Goal: Task Accomplishment & Management: Complete application form

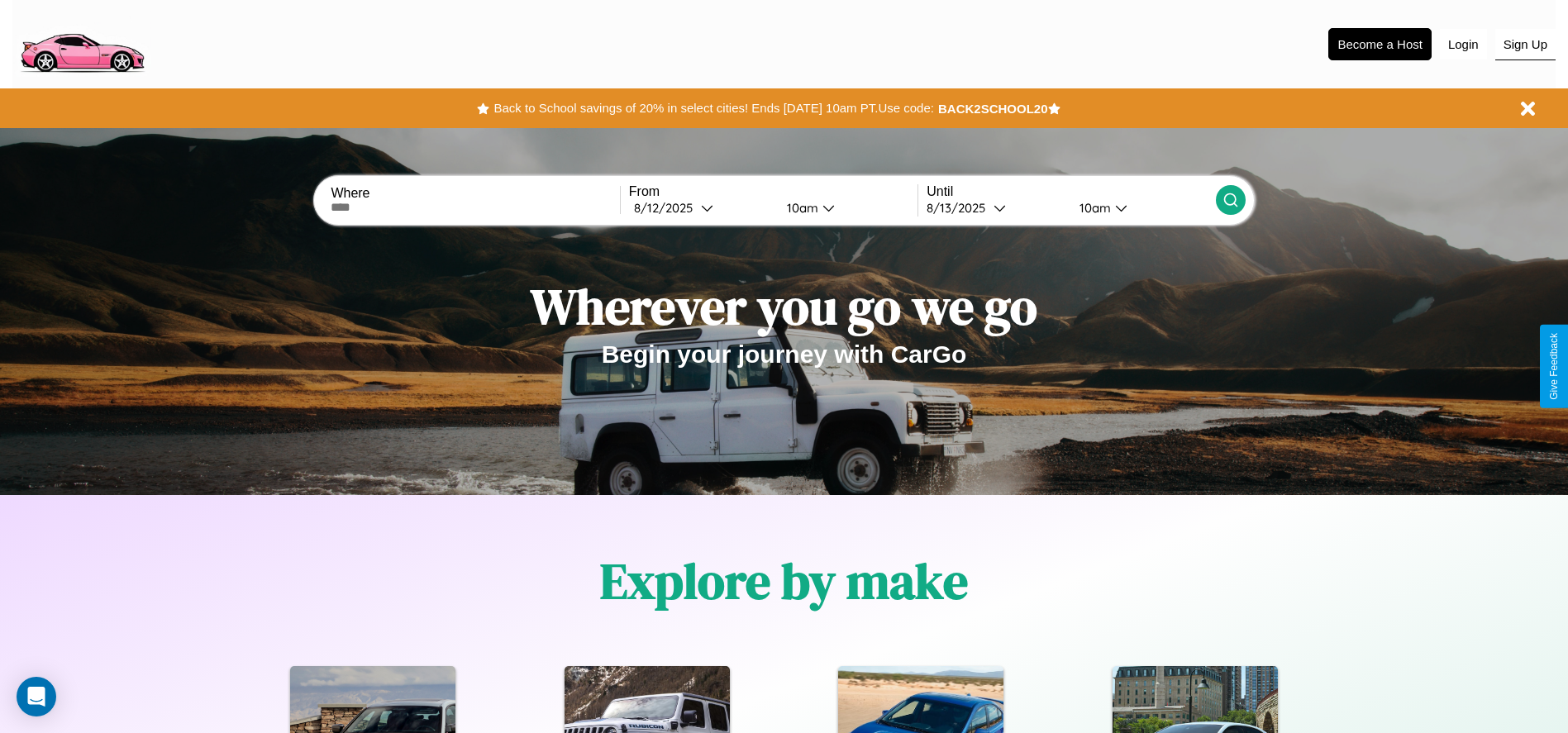
click at [1525, 44] on button "Sign Up" at bounding box center [1525, 45] width 60 height 32
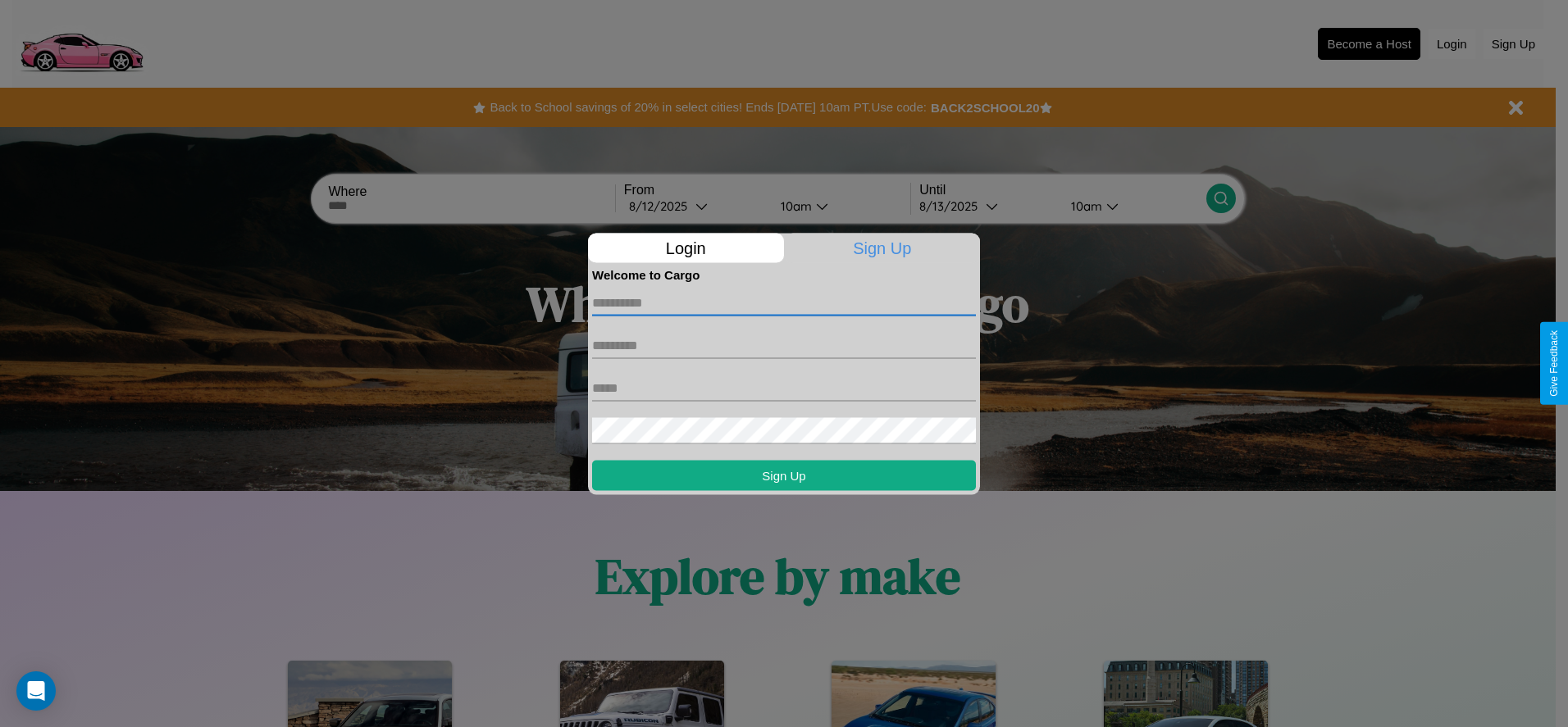
click at [784, 303] on input "text" at bounding box center [784, 303] width 384 height 26
type input "******"
click at [784, 345] on input "text" at bounding box center [784, 345] width 384 height 26
type input "******"
click at [784, 388] on input "text" at bounding box center [784, 388] width 384 height 26
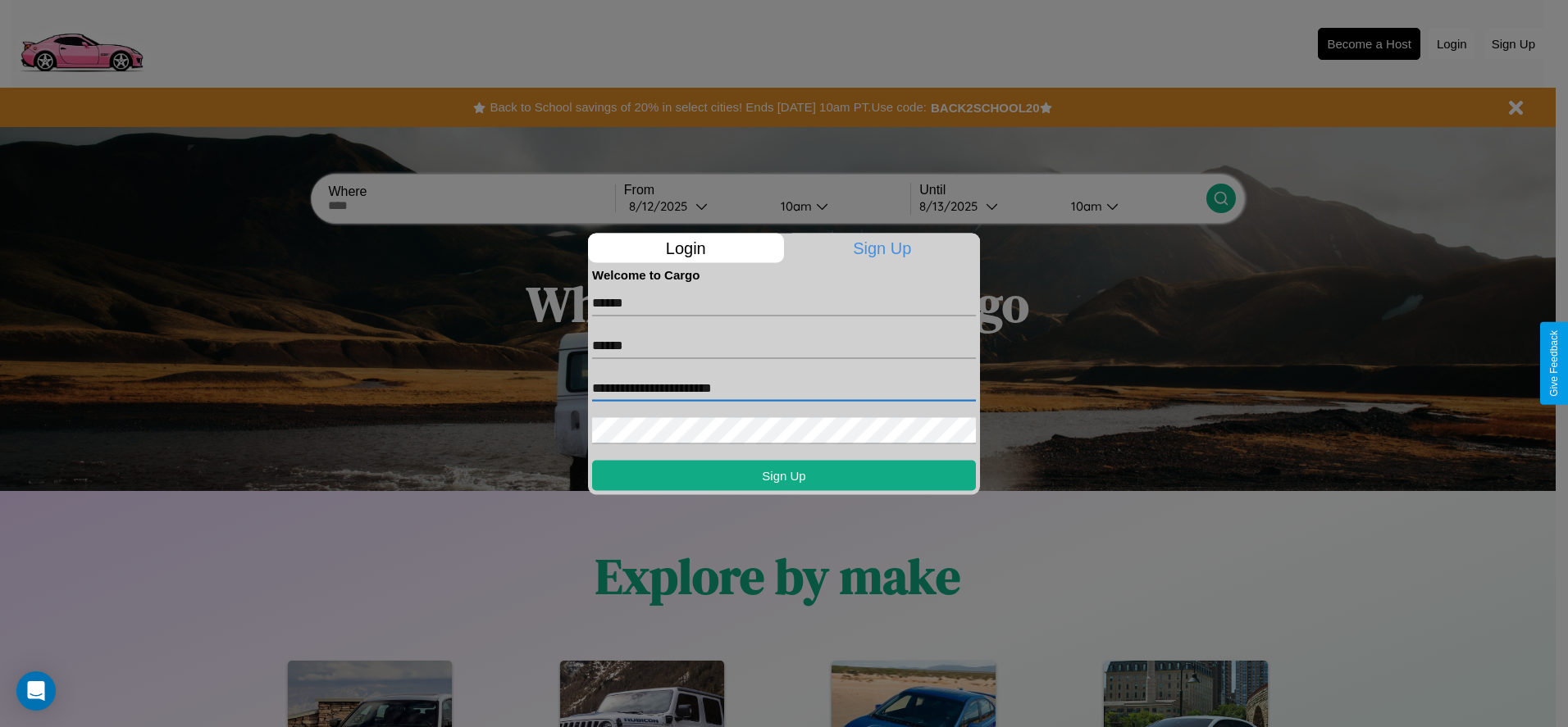
type input "**********"
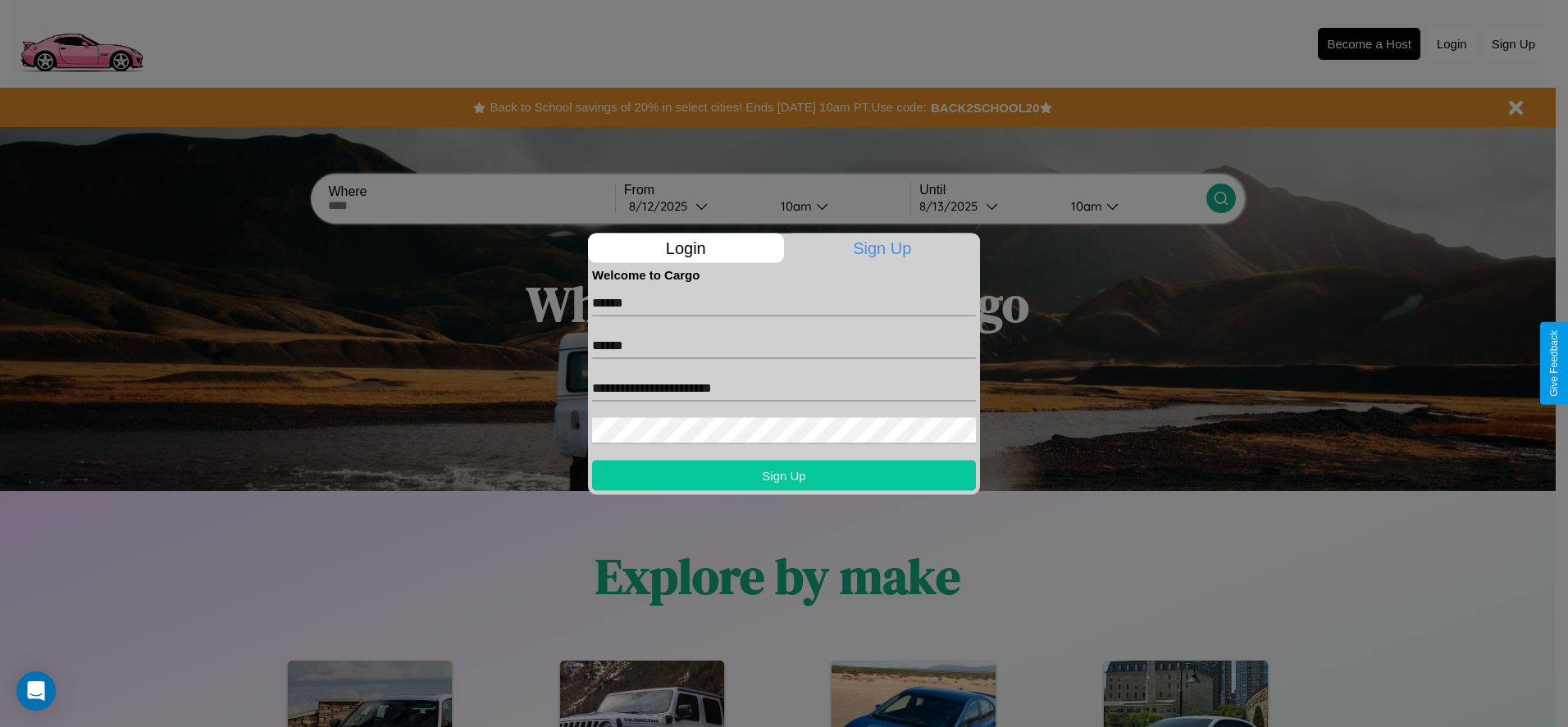
click at [784, 475] on button "Sign Up" at bounding box center [784, 476] width 384 height 31
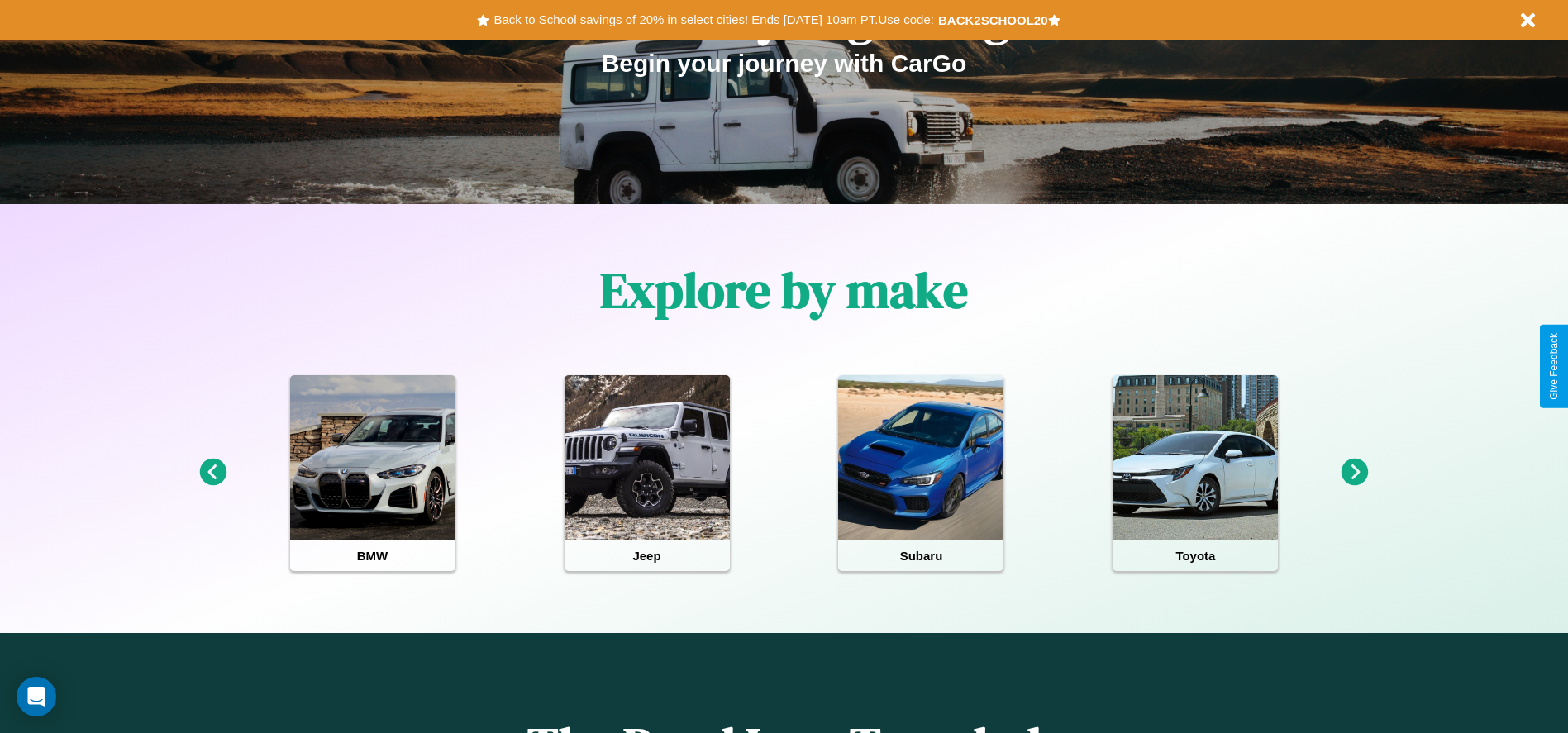
scroll to position [1442, 0]
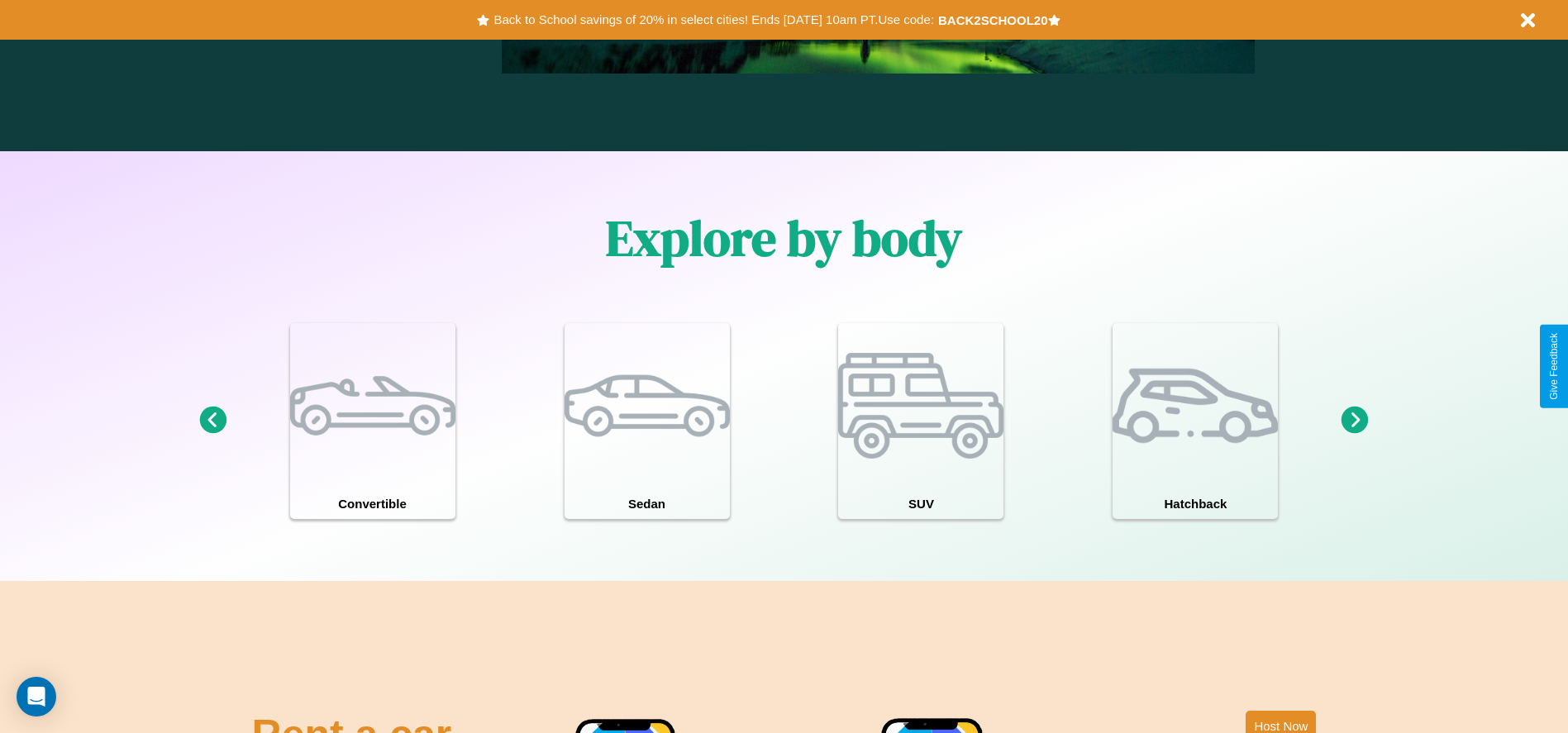
click at [1354, 421] on icon at bounding box center [1355, 420] width 27 height 27
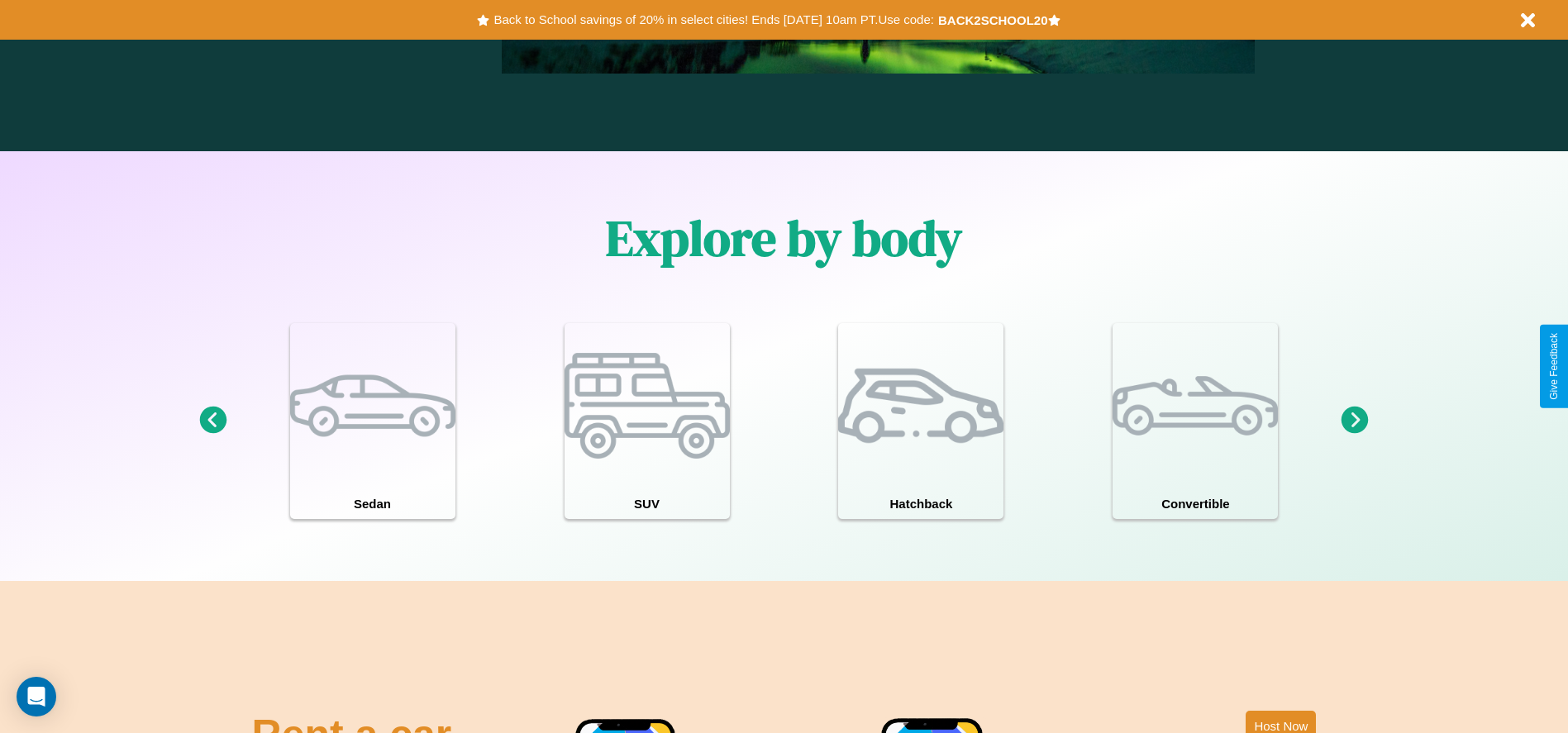
click at [1354, 421] on icon at bounding box center [1355, 420] width 27 height 27
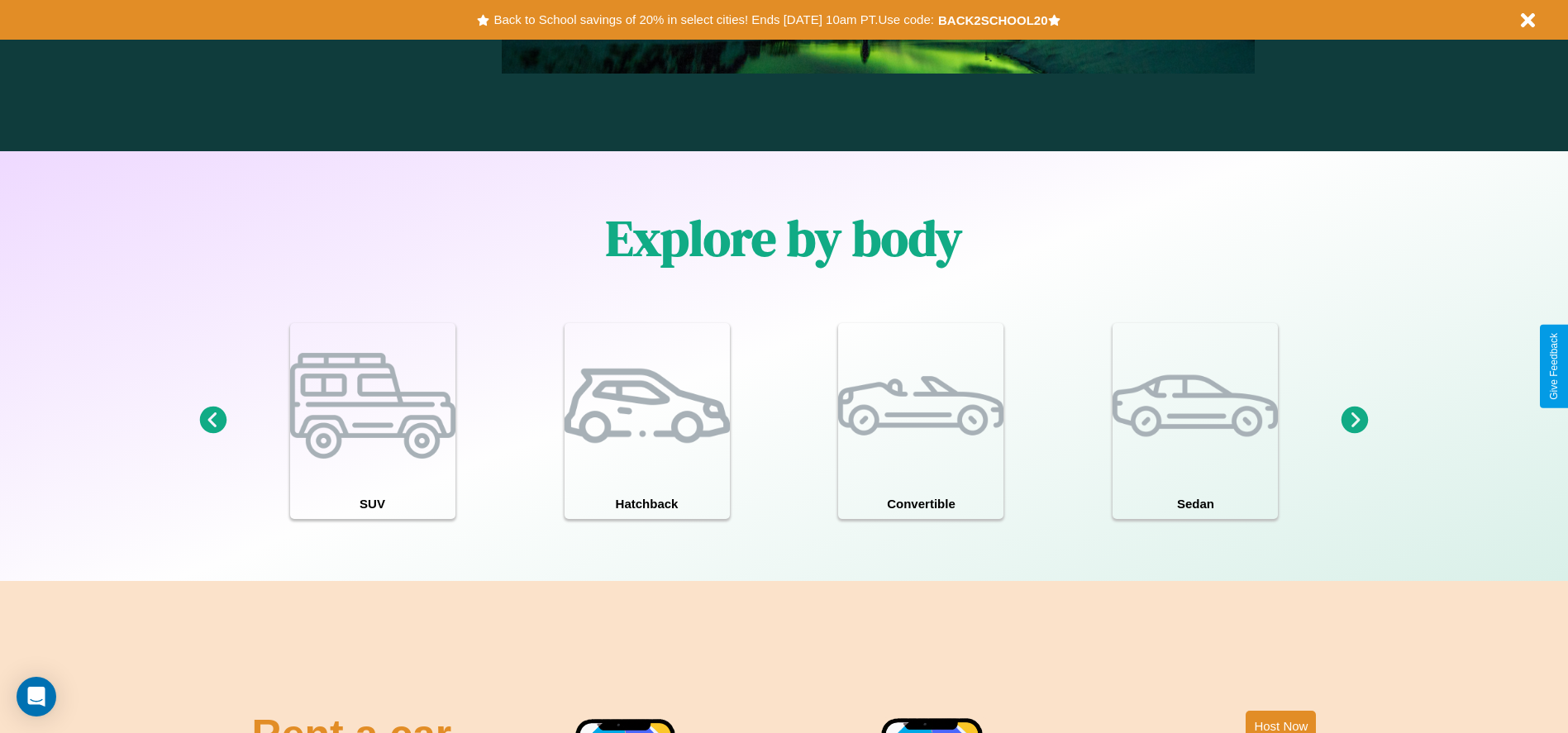
click at [1354, 421] on icon at bounding box center [1355, 420] width 27 height 27
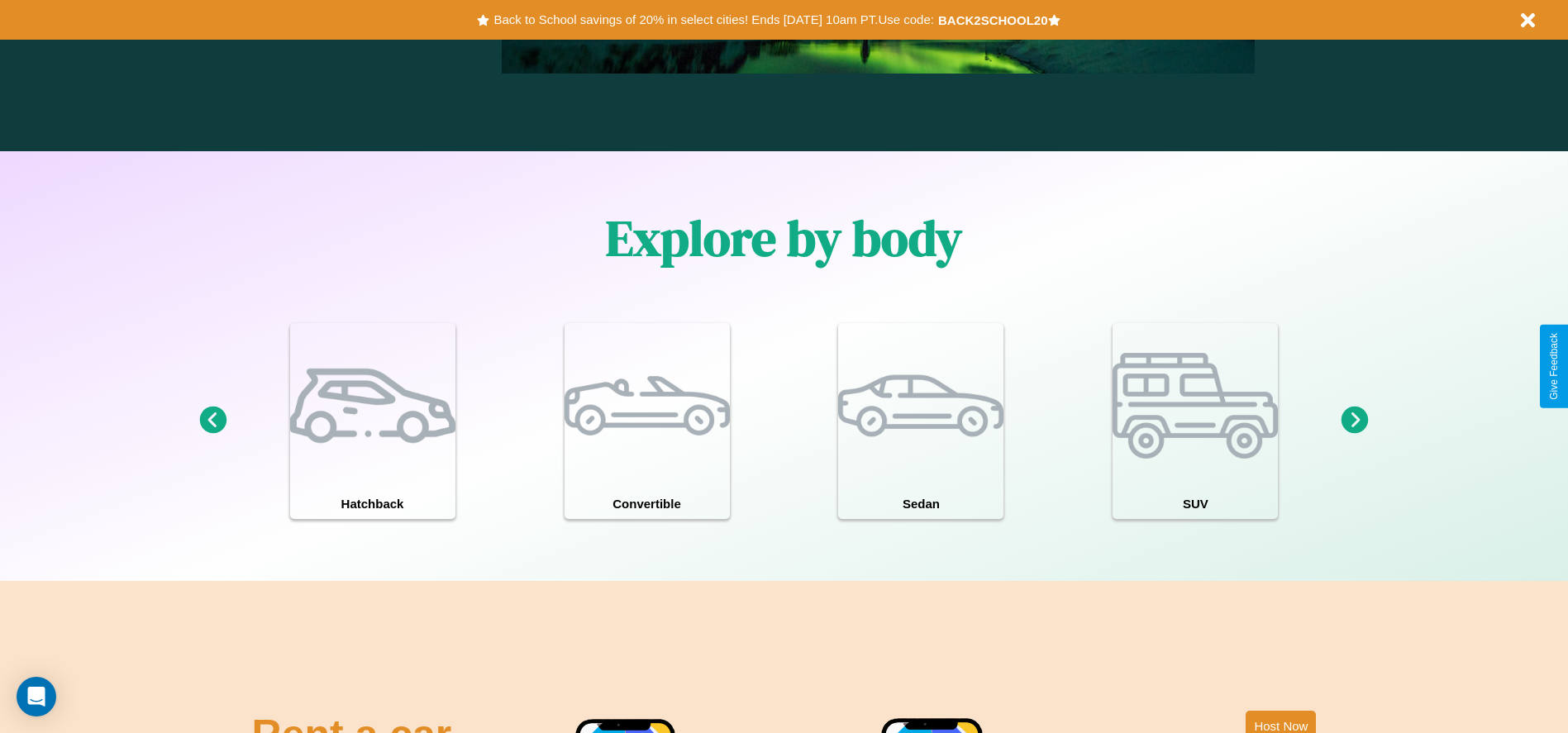
click at [1354, 421] on icon at bounding box center [1355, 420] width 27 height 27
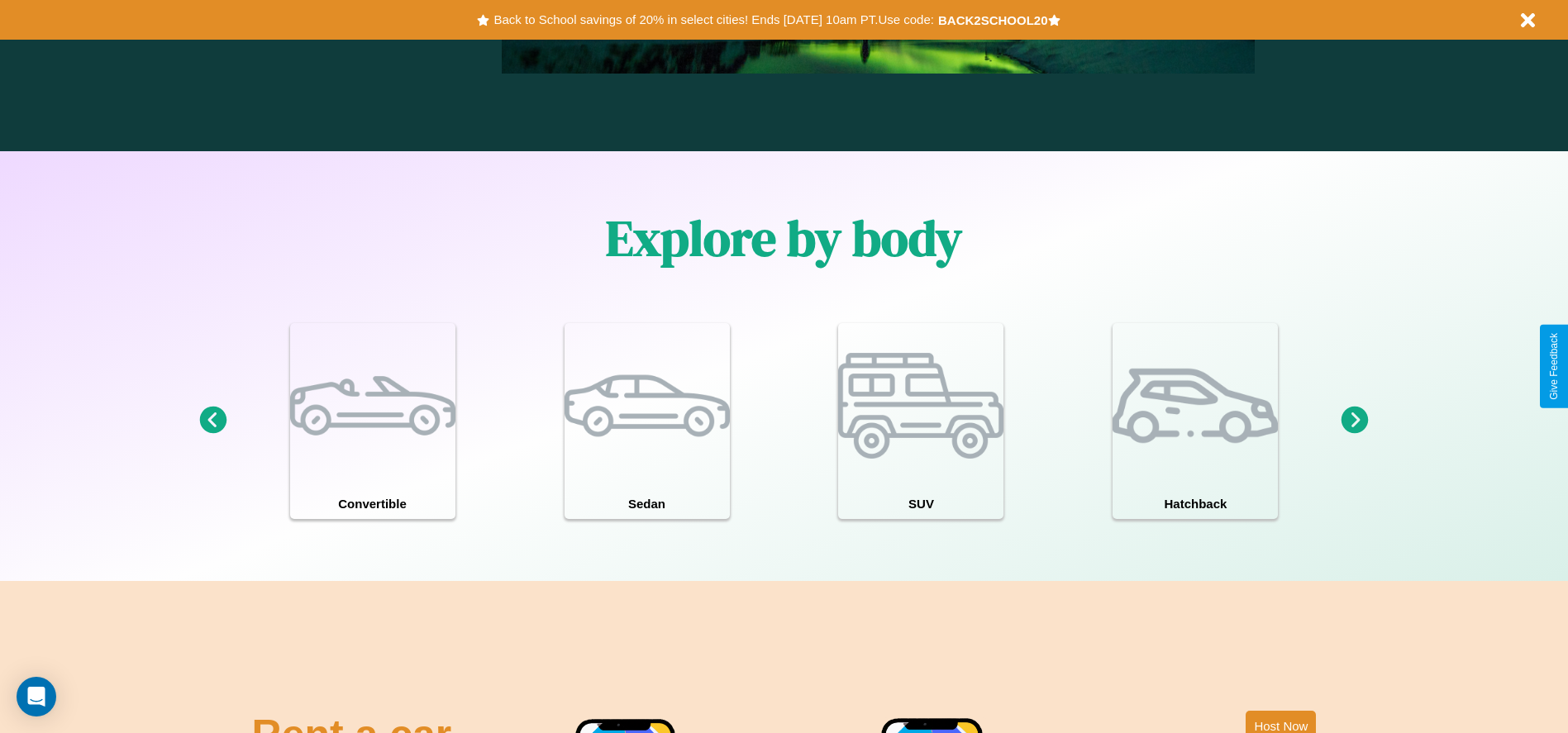
scroll to position [0, 0]
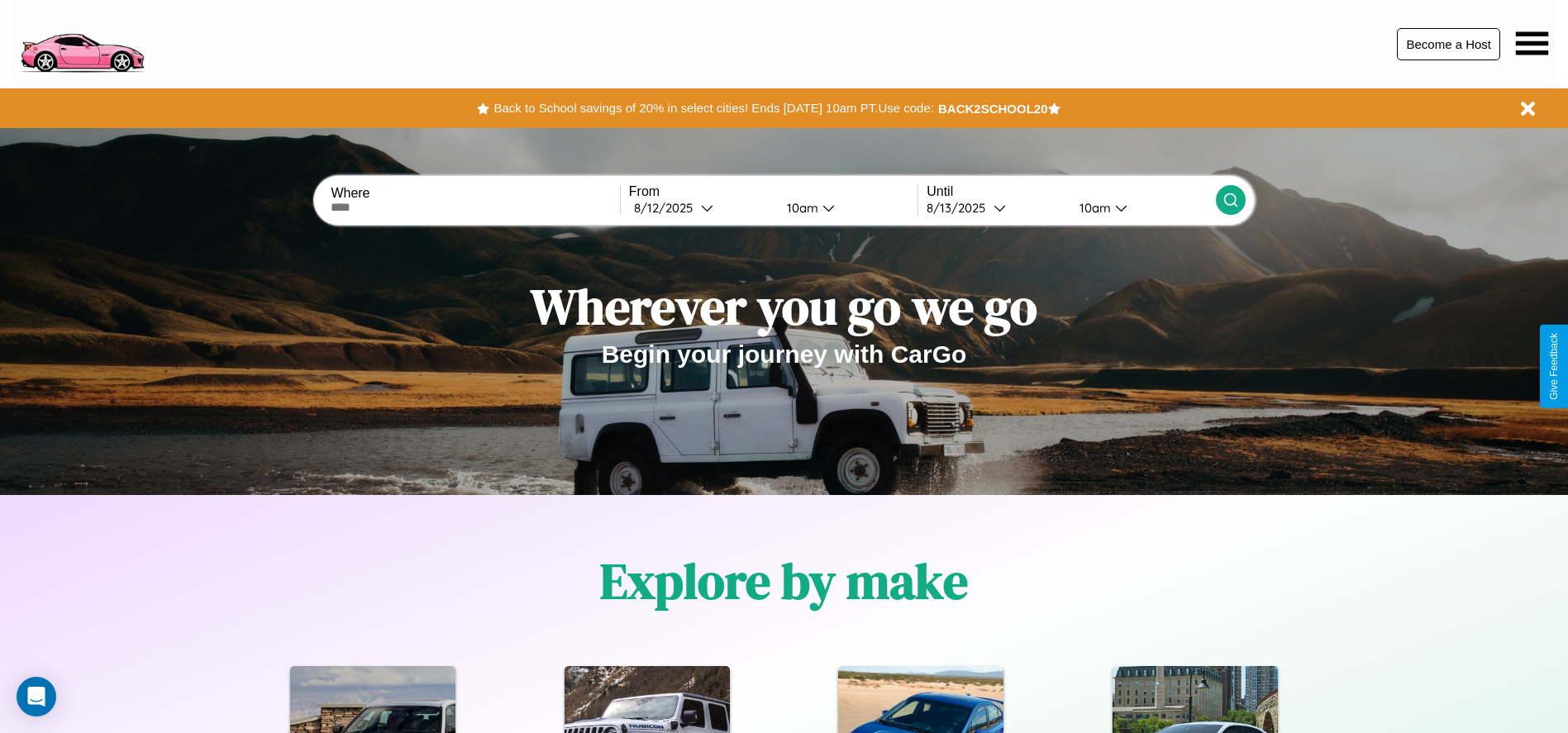
click at [1448, 44] on button "Become a Host" at bounding box center [1448, 45] width 103 height 33
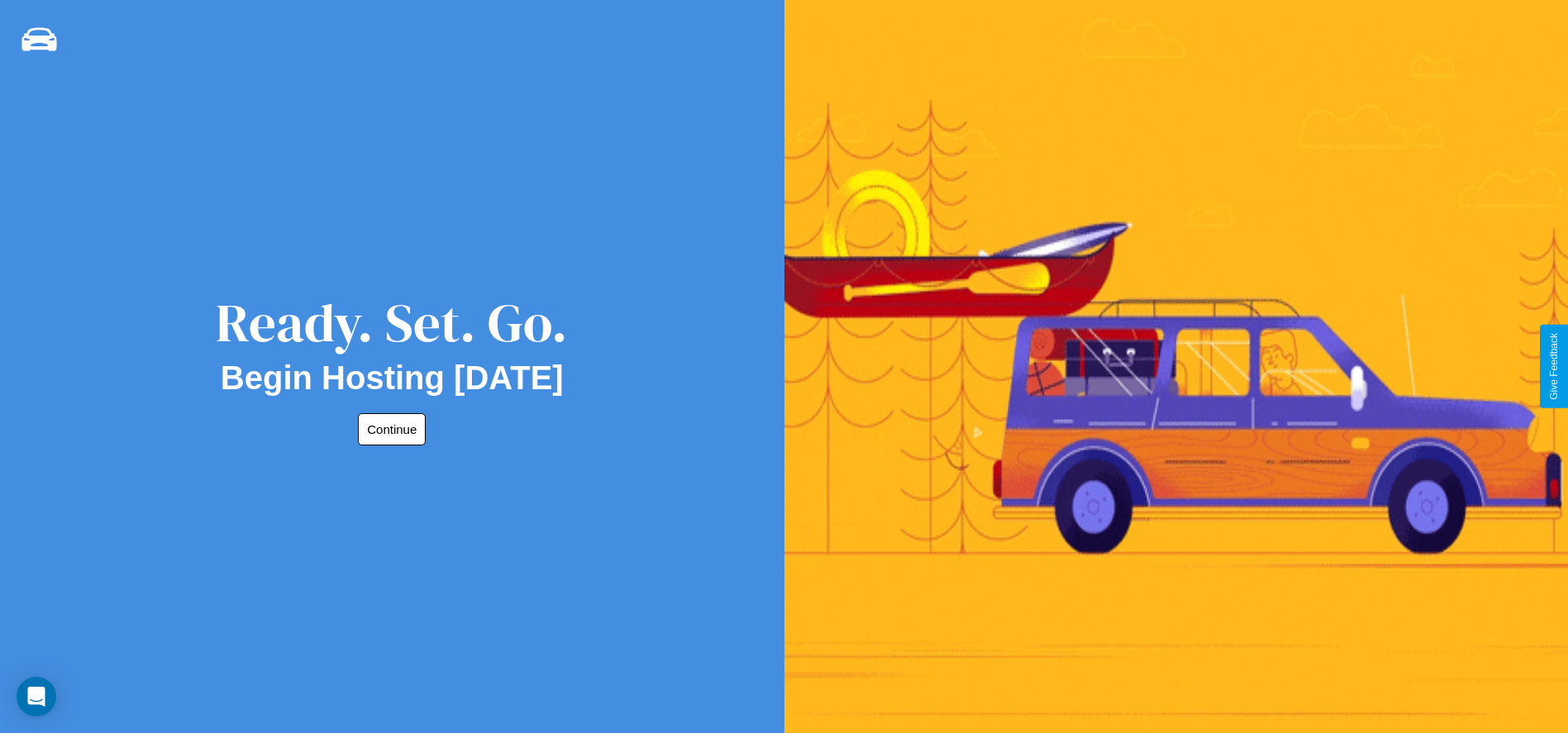
click at [388, 429] on button "Continue" at bounding box center [391, 430] width 68 height 33
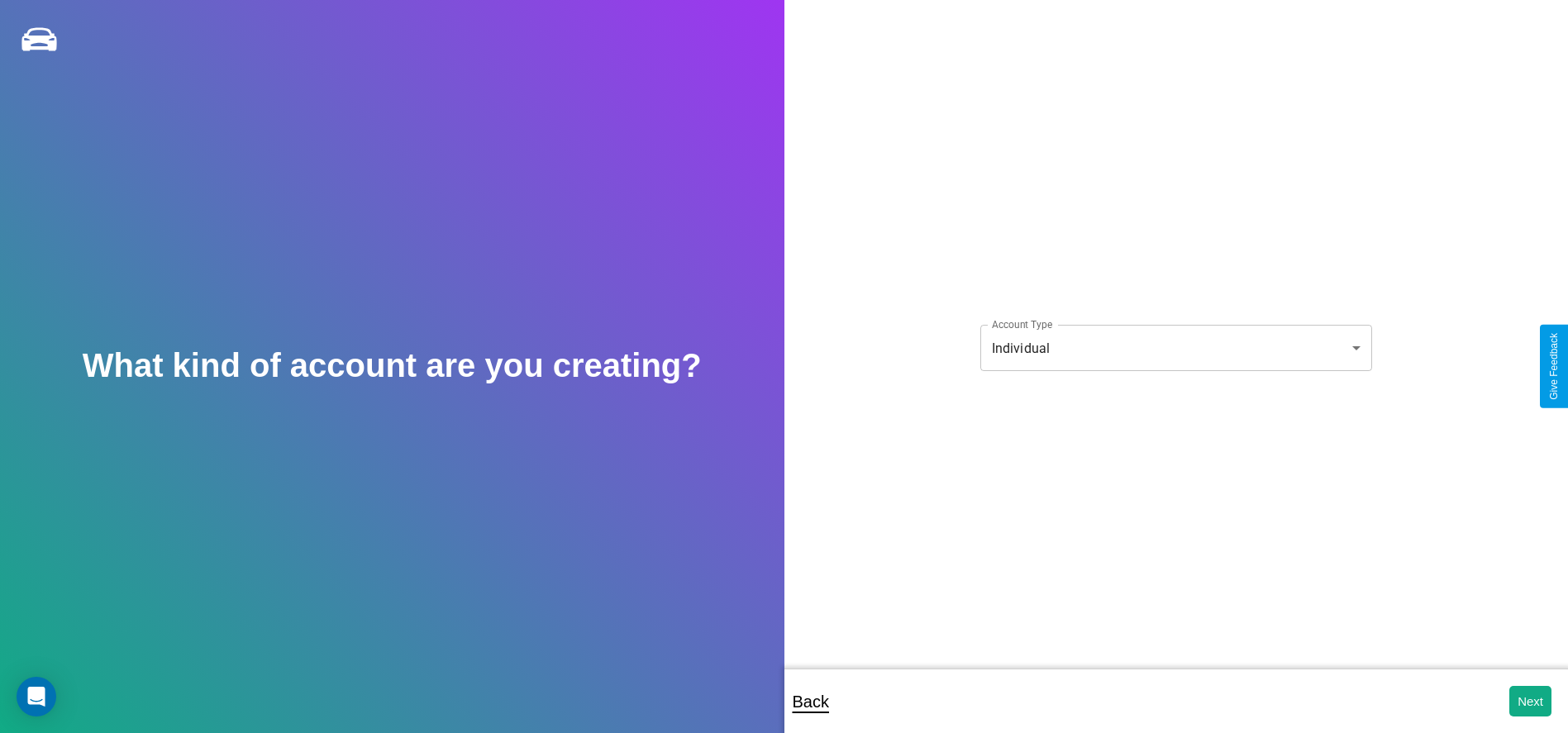
click at [1175, 348] on body "**********" at bounding box center [784, 377] width 1568 height 755
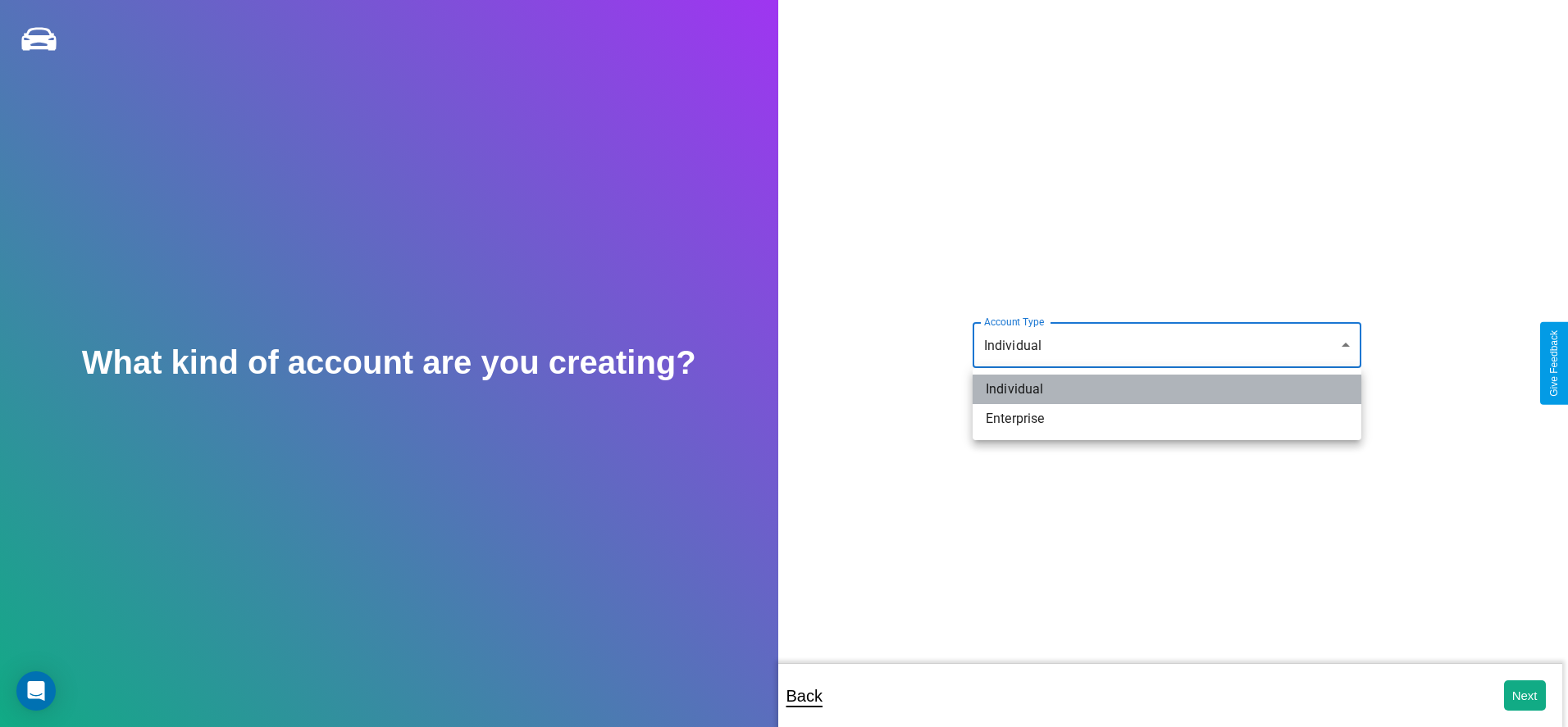
click at [1167, 389] on li "Individual" at bounding box center [1167, 389] width 389 height 30
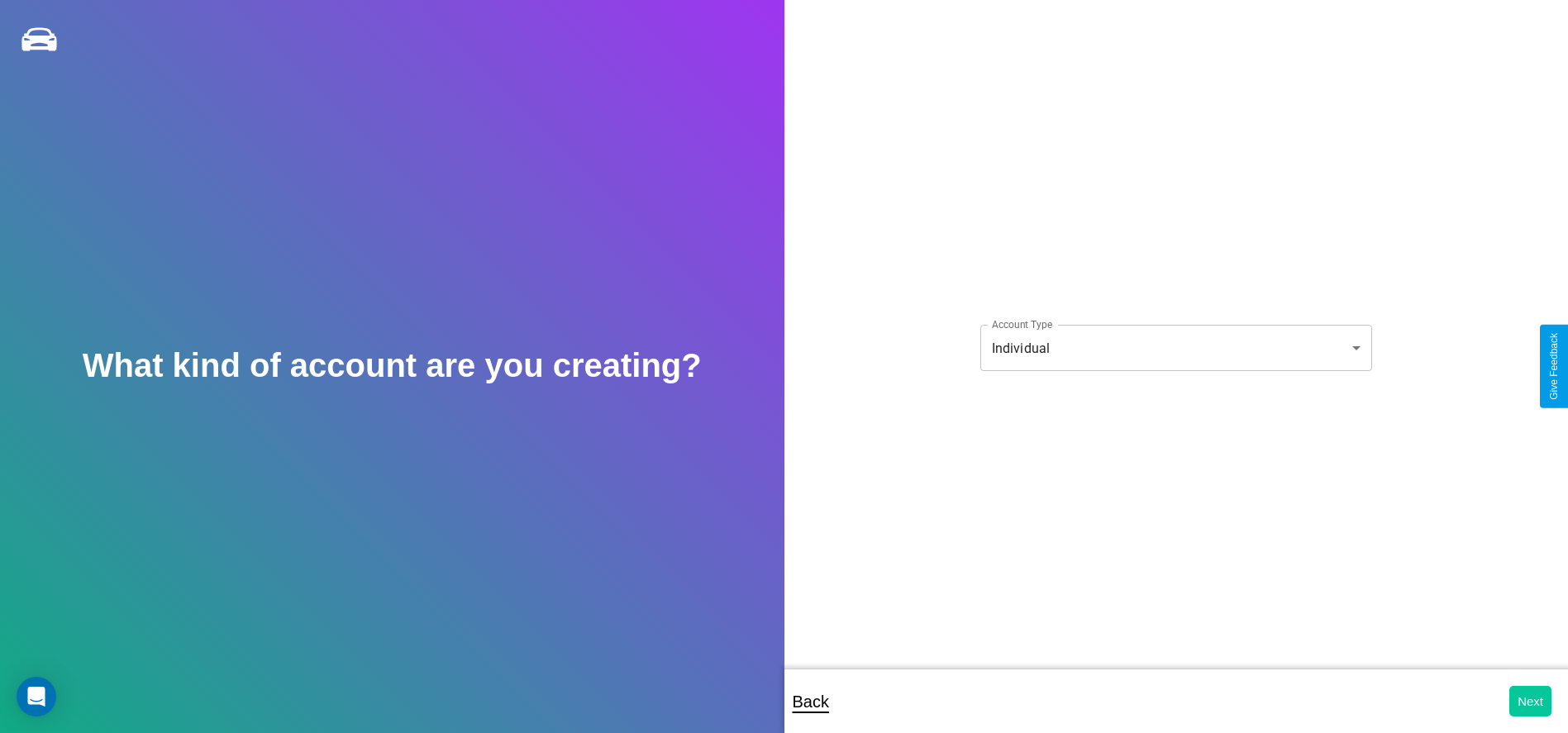
click at [1529, 701] on button "Next" at bounding box center [1529, 701] width 42 height 31
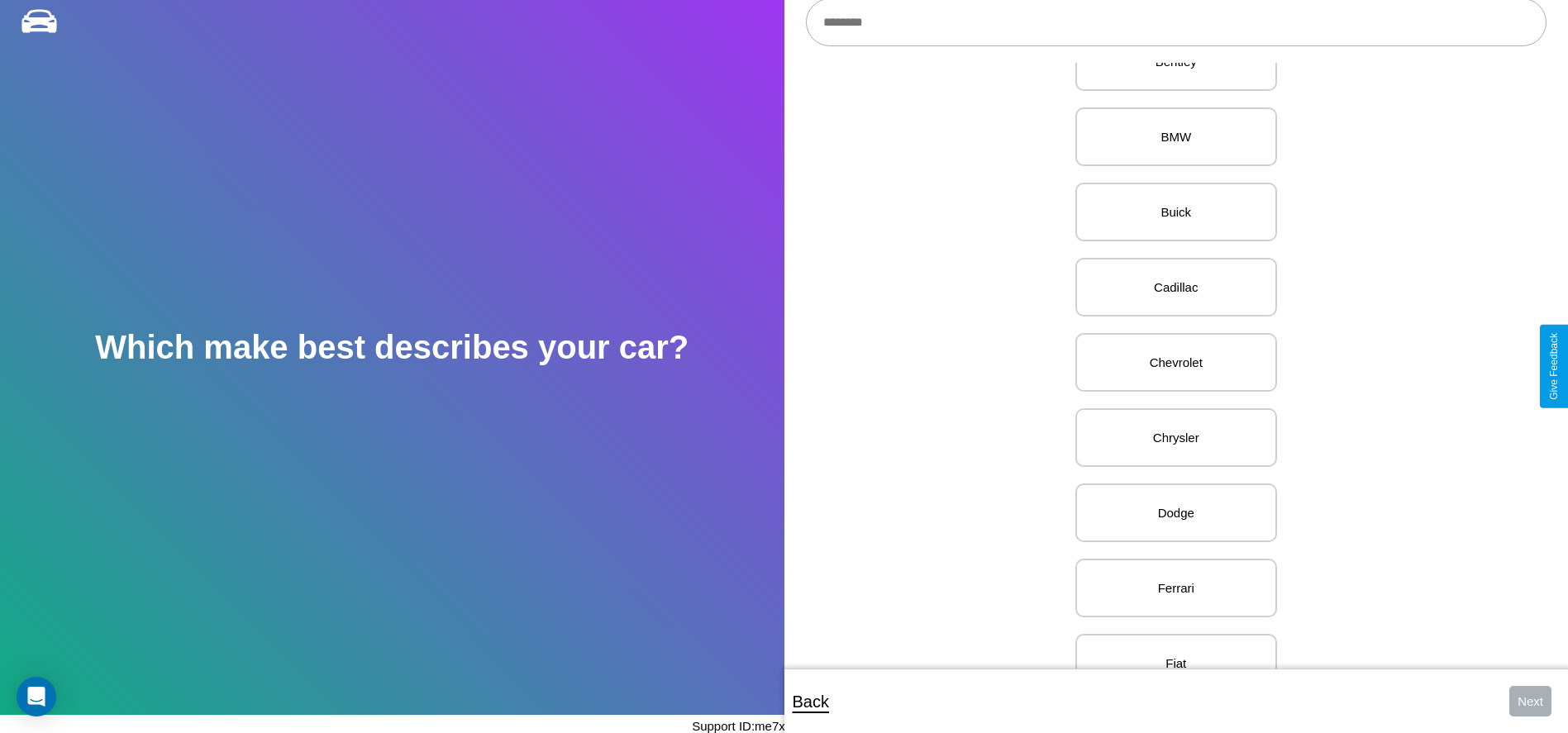
scroll to position [577, 0]
click at [1169, 366] on p "Ferrari" at bounding box center [1175, 366] width 165 height 22
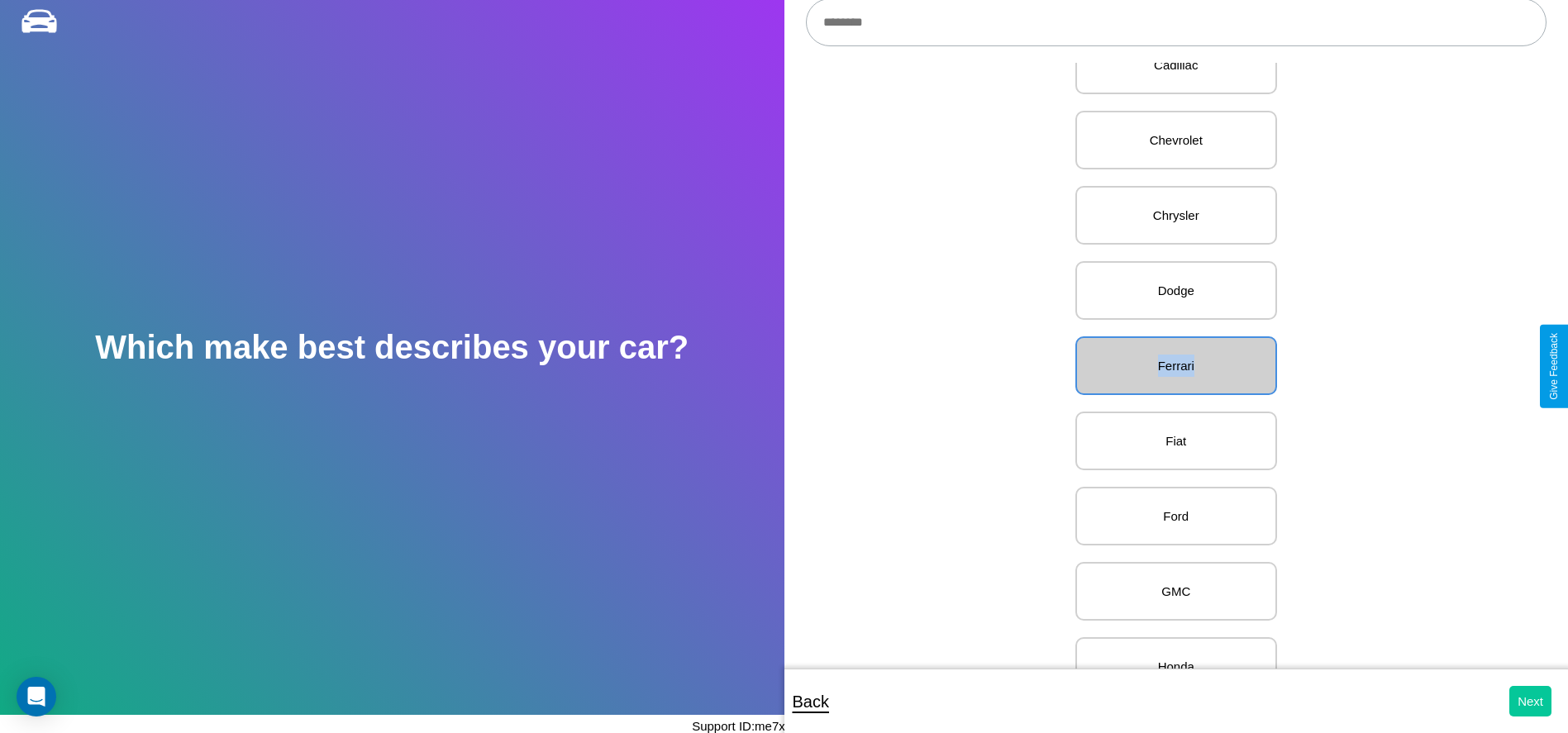
click at [1529, 701] on button "Next" at bounding box center [1529, 701] width 42 height 31
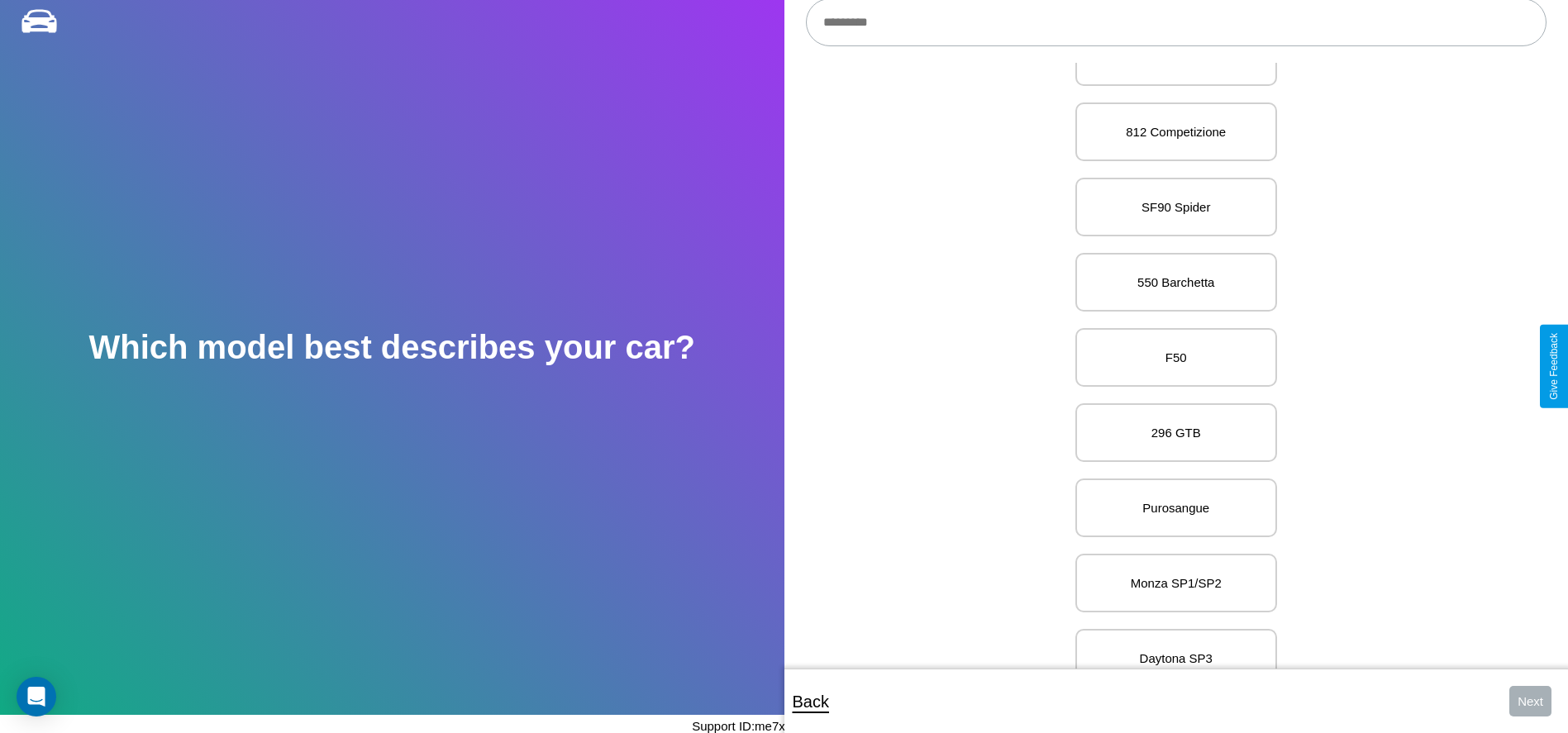
scroll to position [5316, 0]
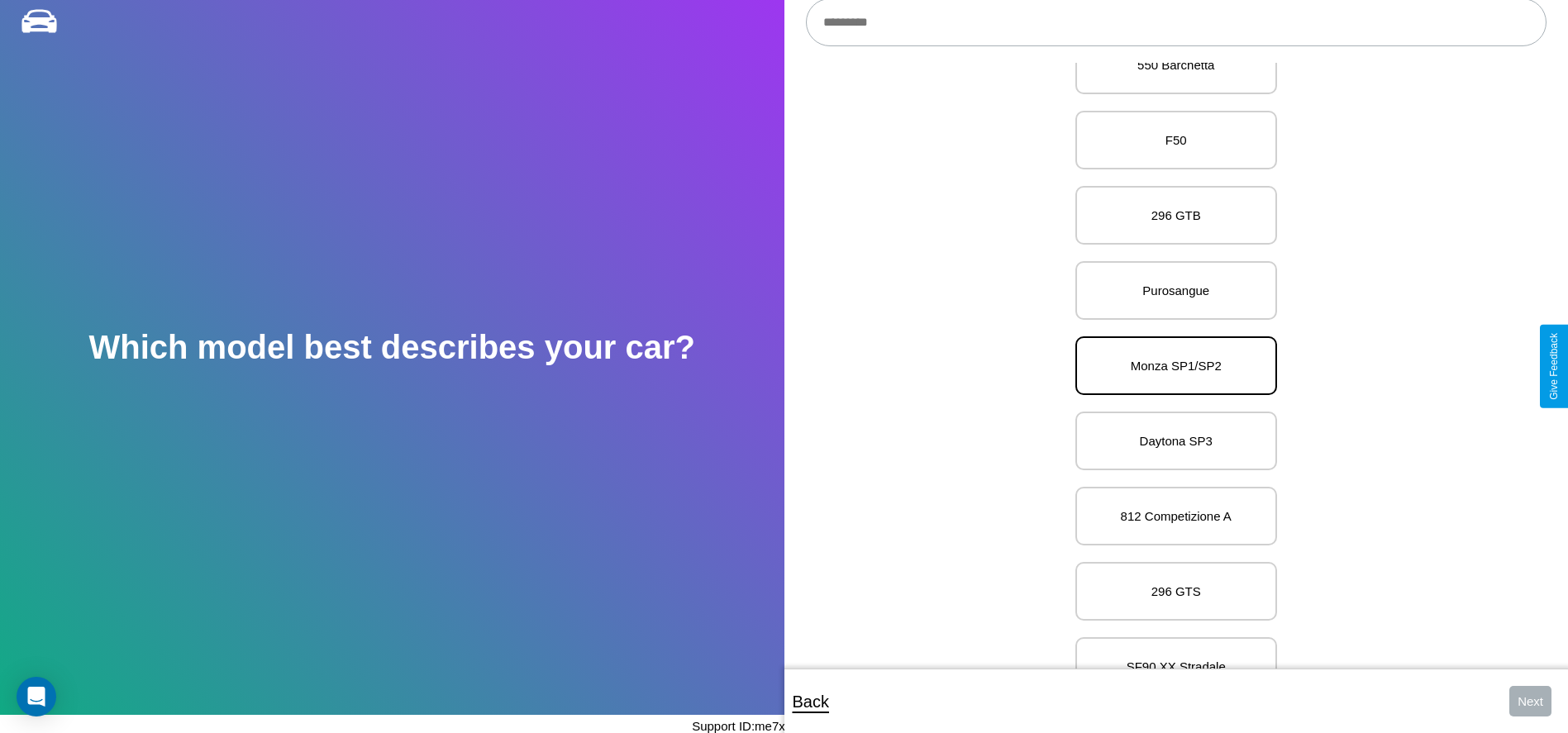
click at [1169, 366] on p "Monza SP1/SP2" at bounding box center [1175, 366] width 165 height 22
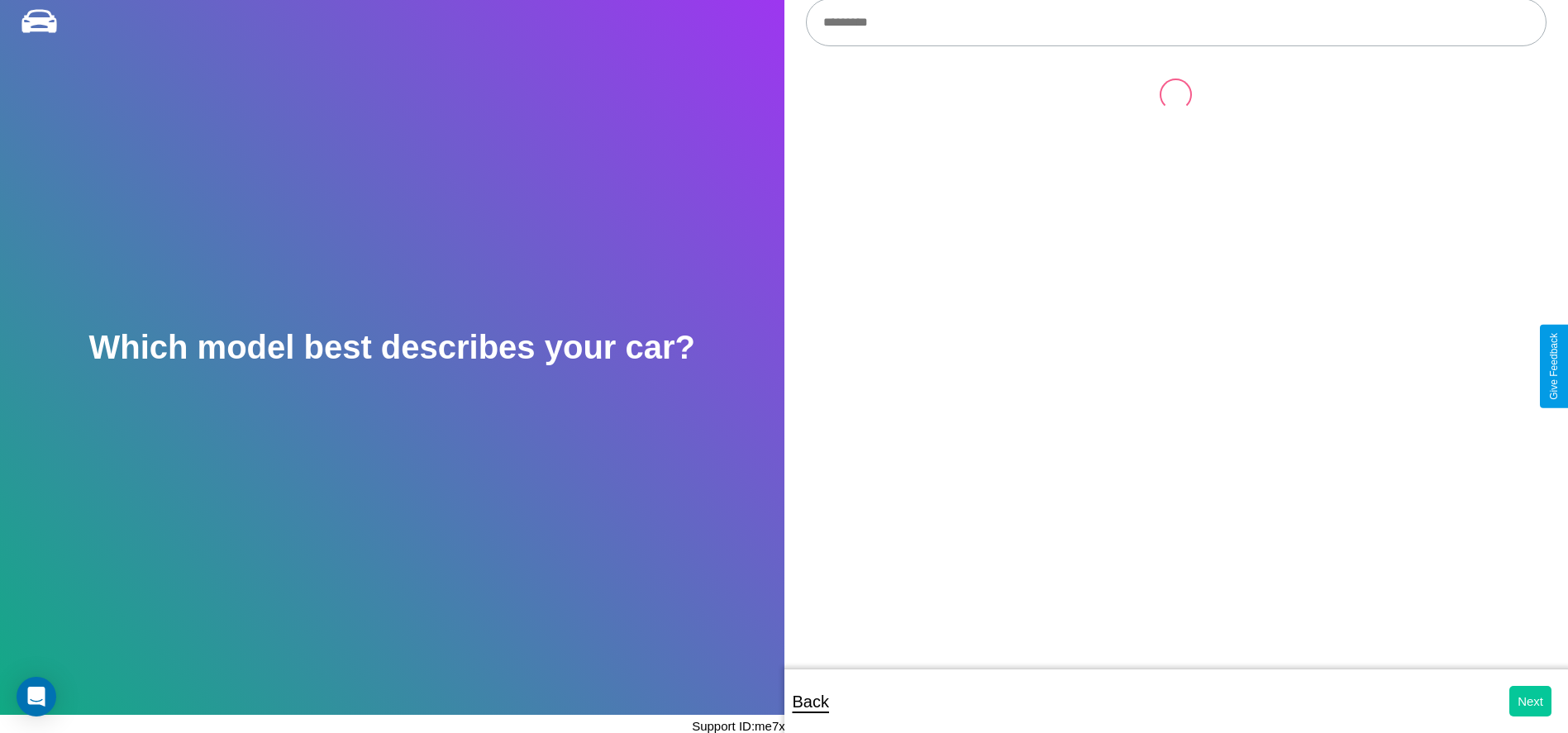
scroll to position [0, 0]
click at [1529, 701] on button "Next" at bounding box center [1529, 701] width 42 height 31
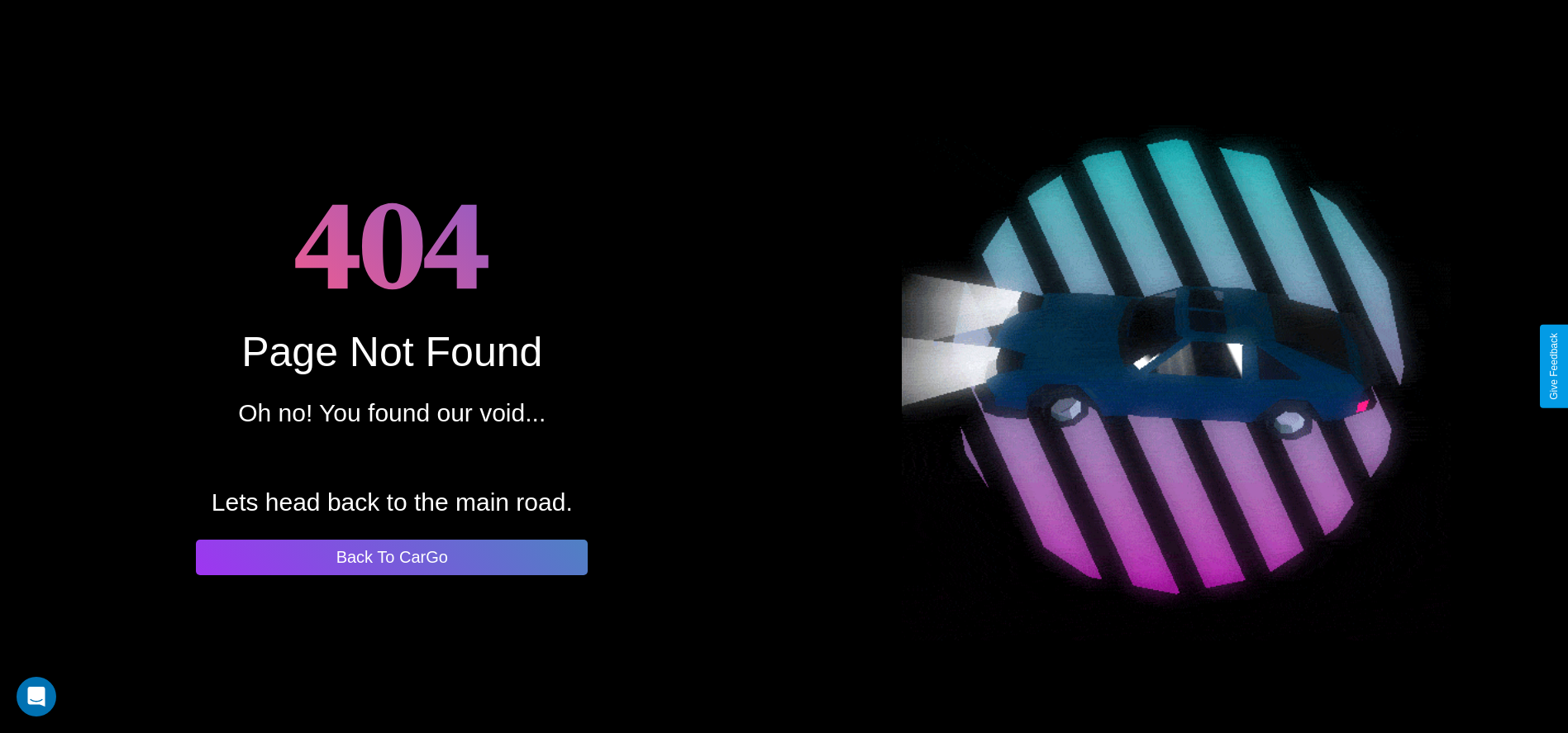
click at [392, 557] on button "Back To CarGo" at bounding box center [392, 557] width 392 height 35
